Goal: Contribute content: Contribute content

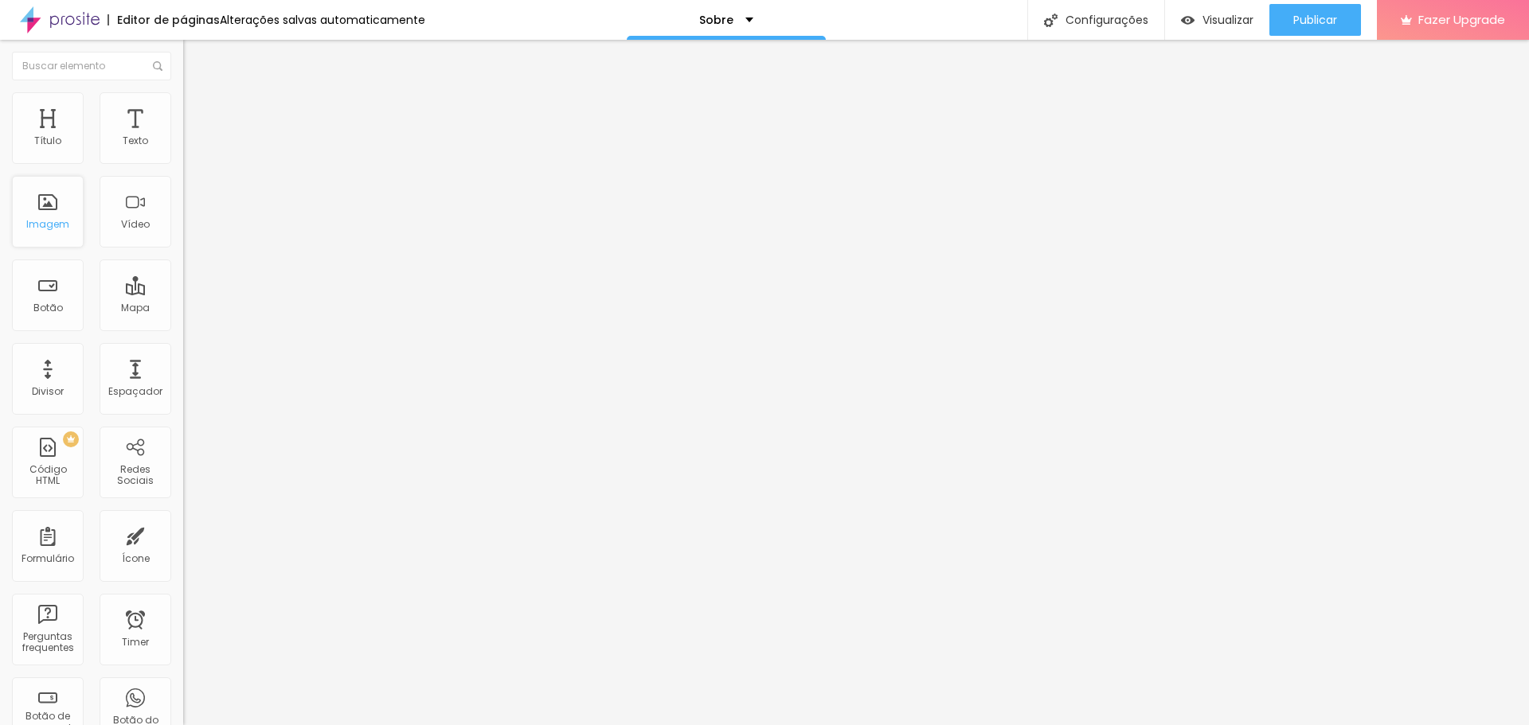
click at [49, 201] on div "Imagem" at bounding box center [48, 212] width 72 height 72
click at [64, 219] on div "Imagem" at bounding box center [47, 224] width 43 height 11
click at [59, 232] on div "Imagem" at bounding box center [48, 212] width 72 height 72
click at [183, 91] on img at bounding box center [190, 83] width 14 height 14
click at [183, 145] on span "Encaixotado" at bounding box center [214, 138] width 62 height 14
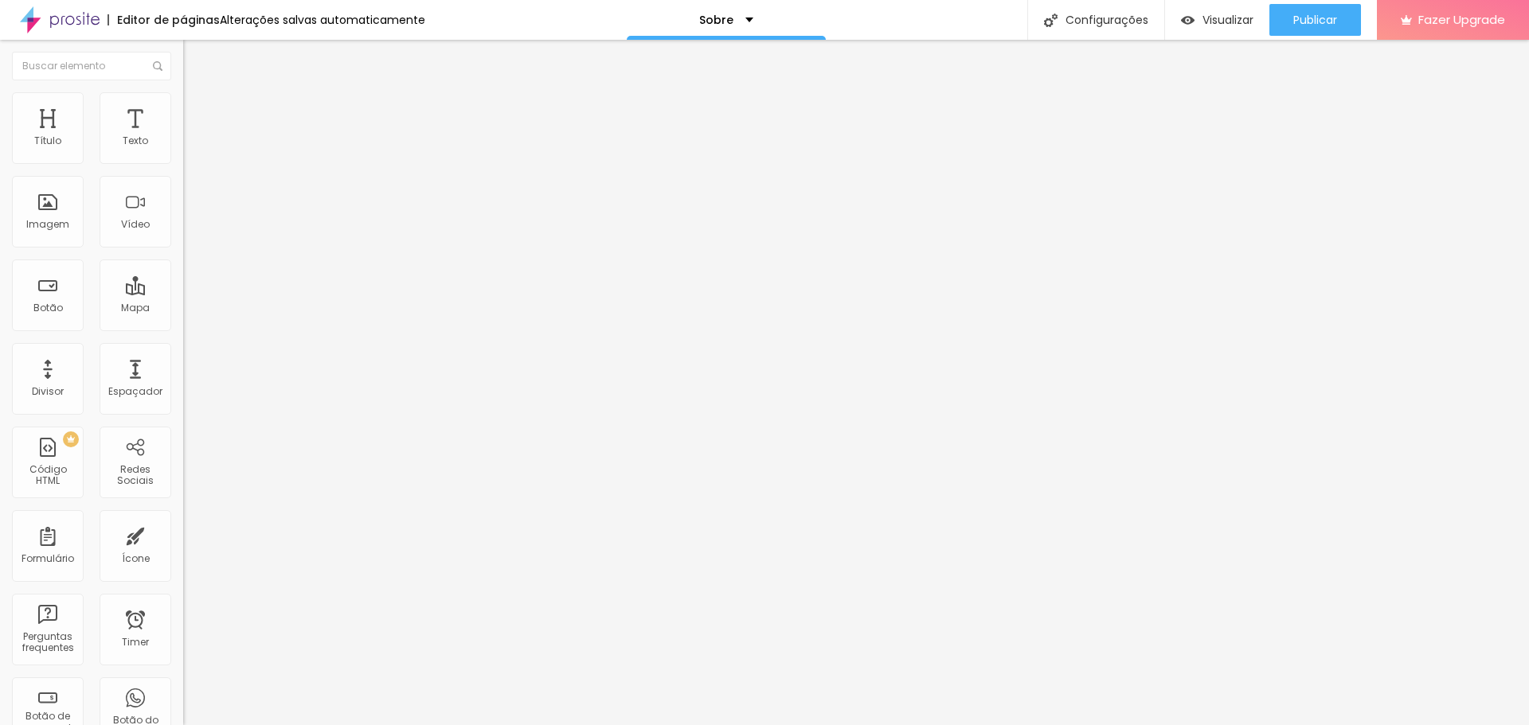
click at [183, 145] on span "Encaixotado" at bounding box center [214, 138] width 62 height 14
click at [183, 46] on button "Editar Seção" at bounding box center [274, 58] width 183 height 37
click at [183, 106] on li "Estilo" at bounding box center [274, 100] width 183 height 16
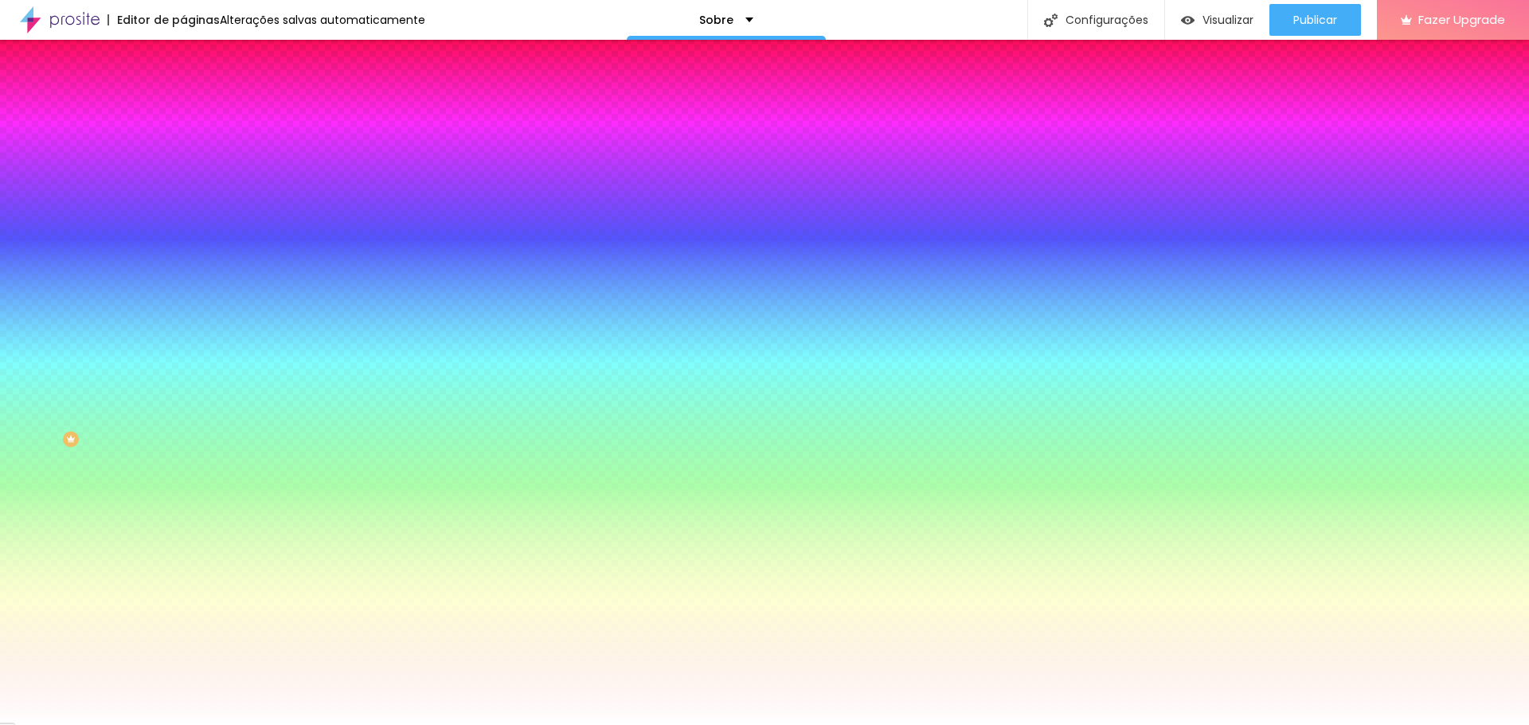
click at [183, 146] on span "Trocar imagem" at bounding box center [226, 140] width 87 height 14
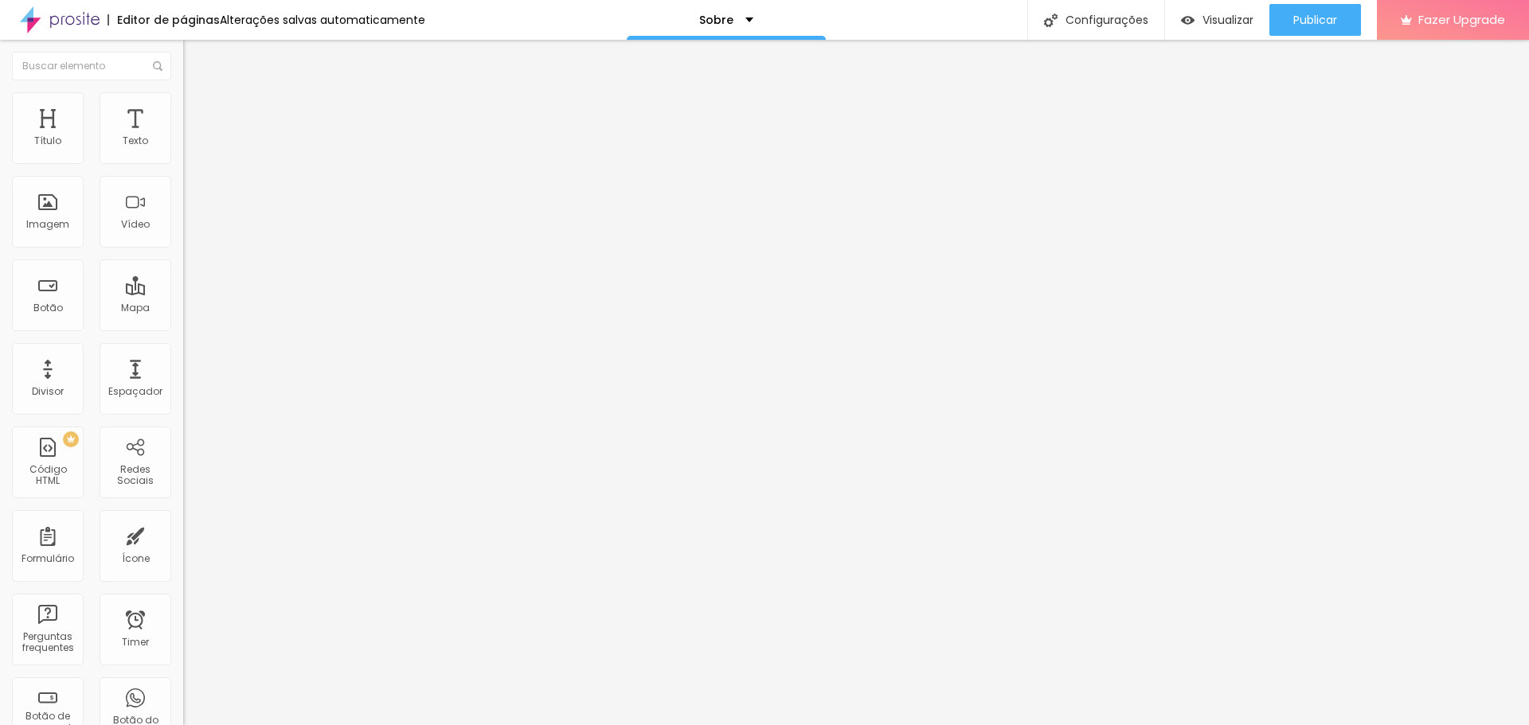
click at [197, 107] on span "Estilo" at bounding box center [209, 103] width 25 height 14
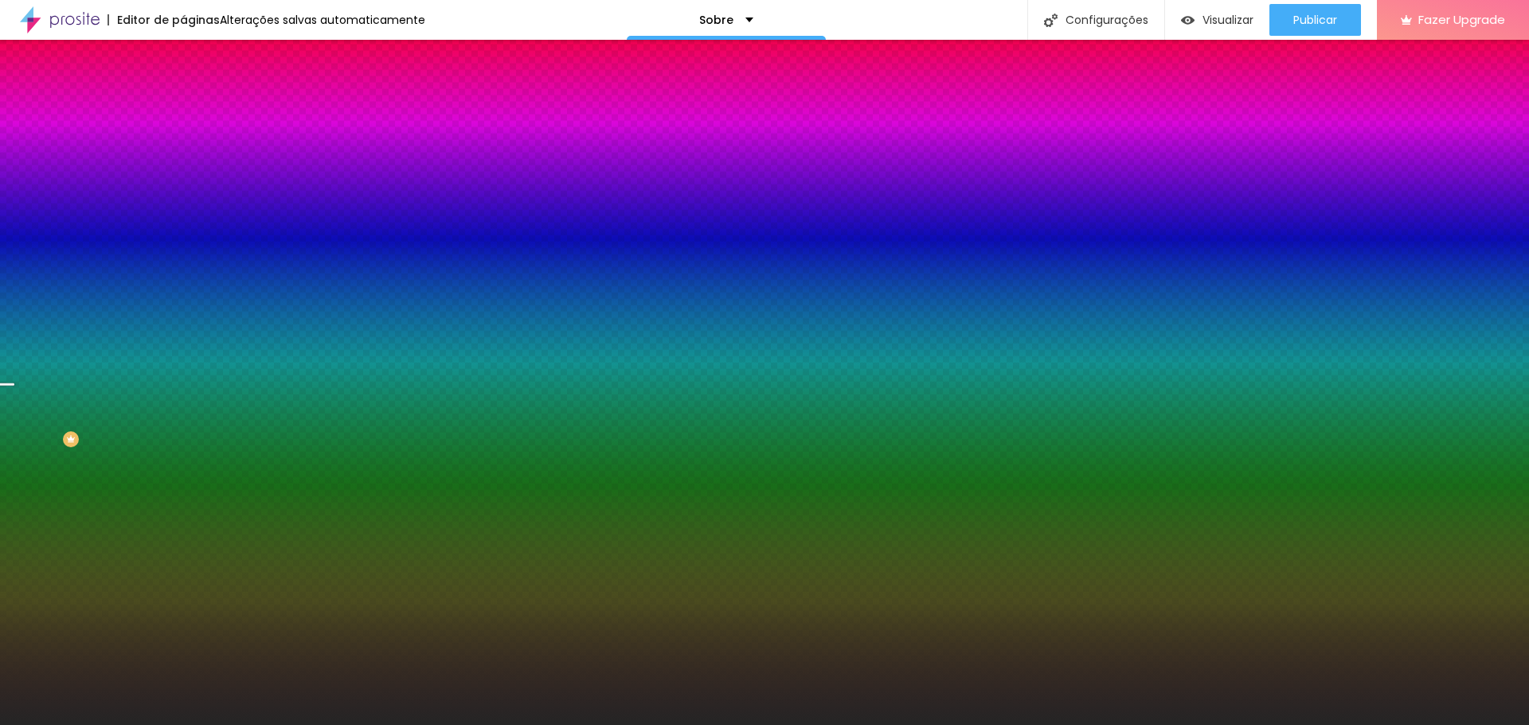
click at [183, 146] on span "Trocar imagem" at bounding box center [226, 140] width 87 height 14
